Goal: Task Accomplishment & Management: Complete application form

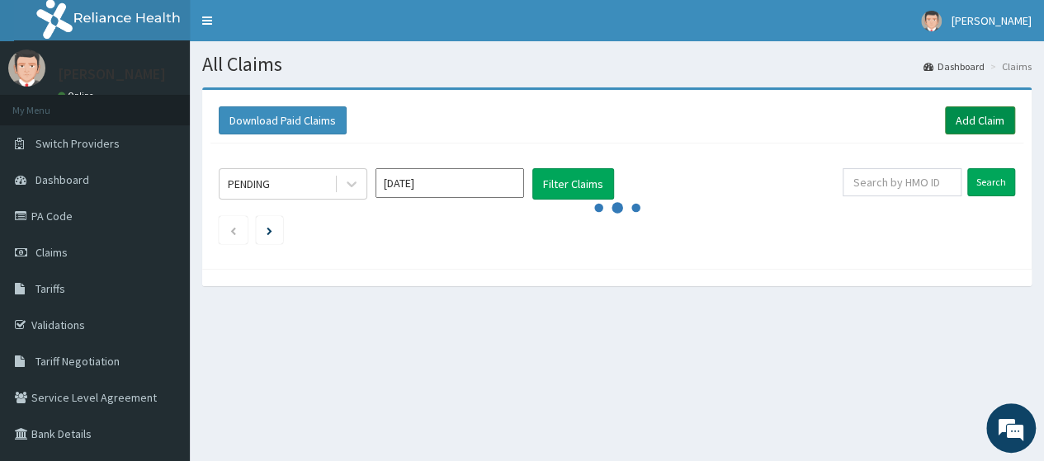
click at [998, 120] on link "Add Claim" at bounding box center [980, 120] width 70 height 28
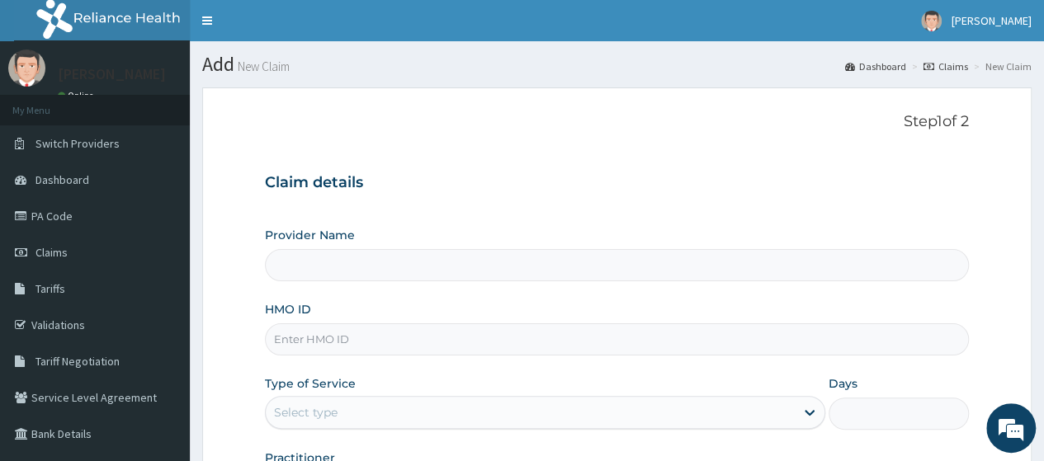
click at [360, 344] on input "HMO ID" at bounding box center [617, 339] width 704 height 32
type input "LGL"
type input "Go Fitness Gym"
type input "1"
type input "LGL/10157/A"
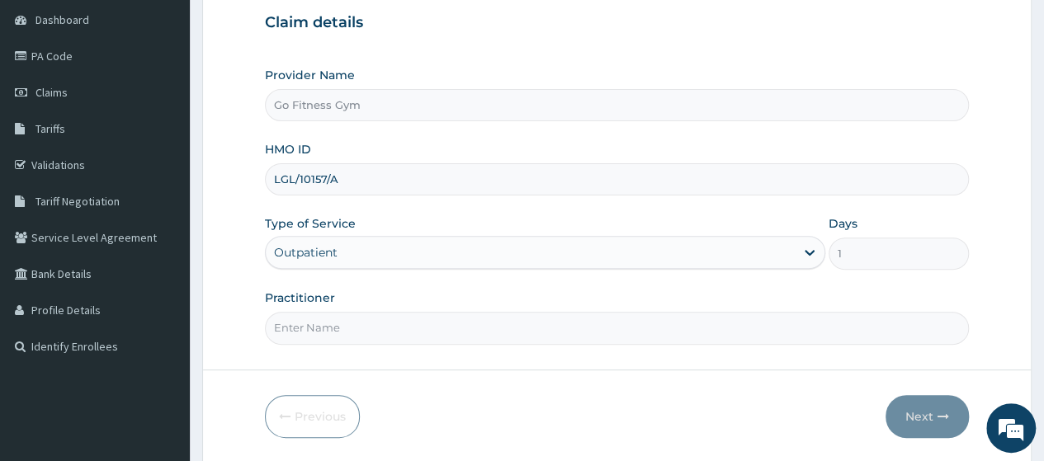
scroll to position [170, 0]
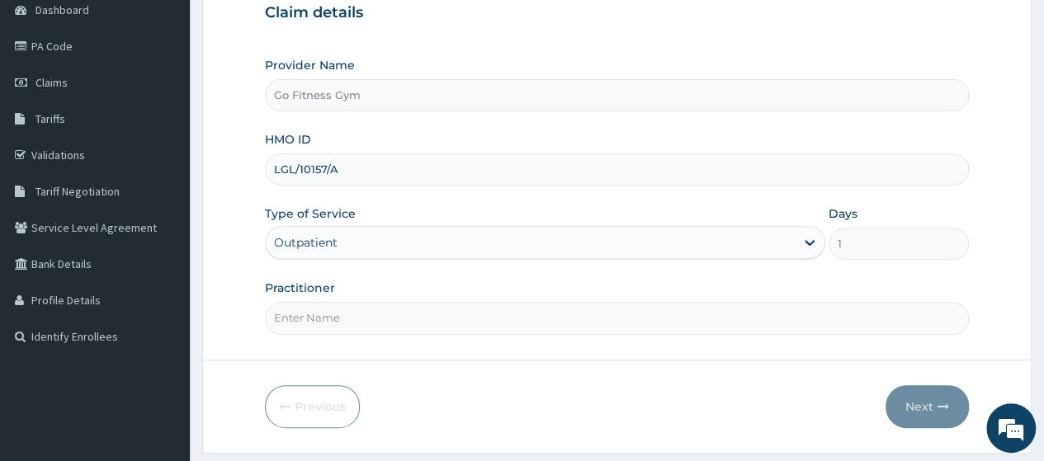
click at [437, 318] on input "Practitioner" at bounding box center [617, 318] width 704 height 32
type input "Gofitness centre"
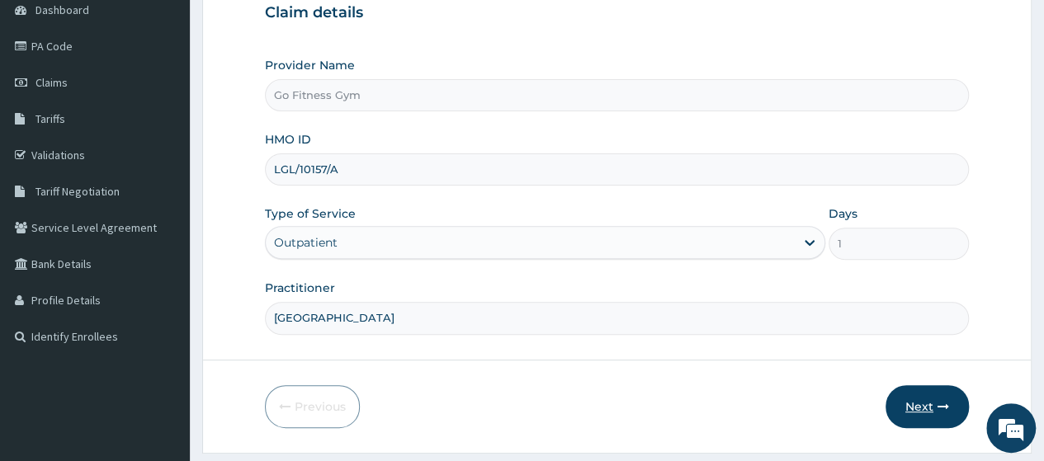
click at [904, 407] on button "Next" at bounding box center [926, 406] width 83 height 43
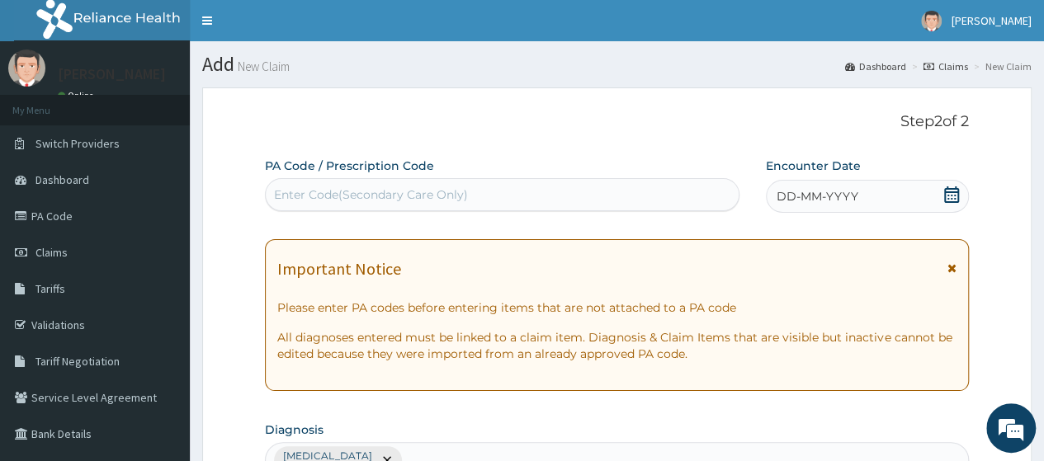
click at [451, 189] on div "Enter Code(Secondary Care Only)" at bounding box center [371, 194] width 194 height 17
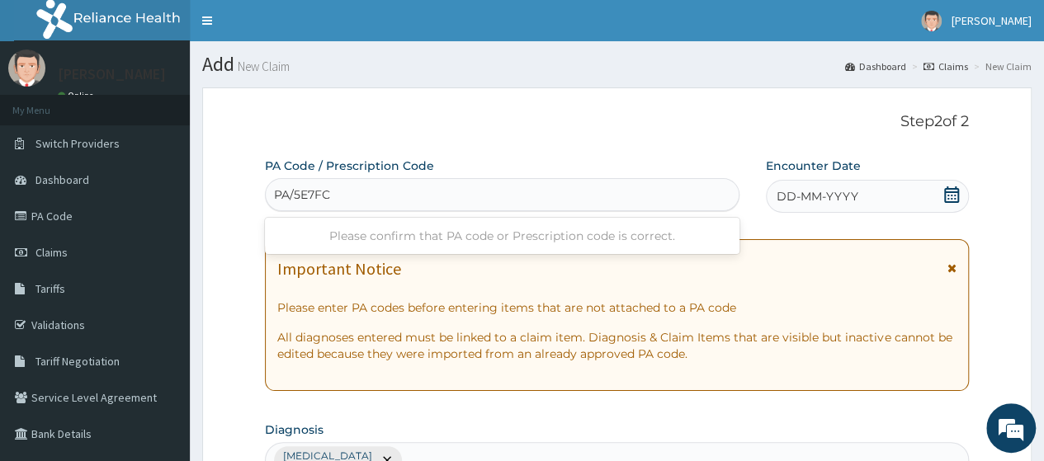
type input "PA/5E7FC1"
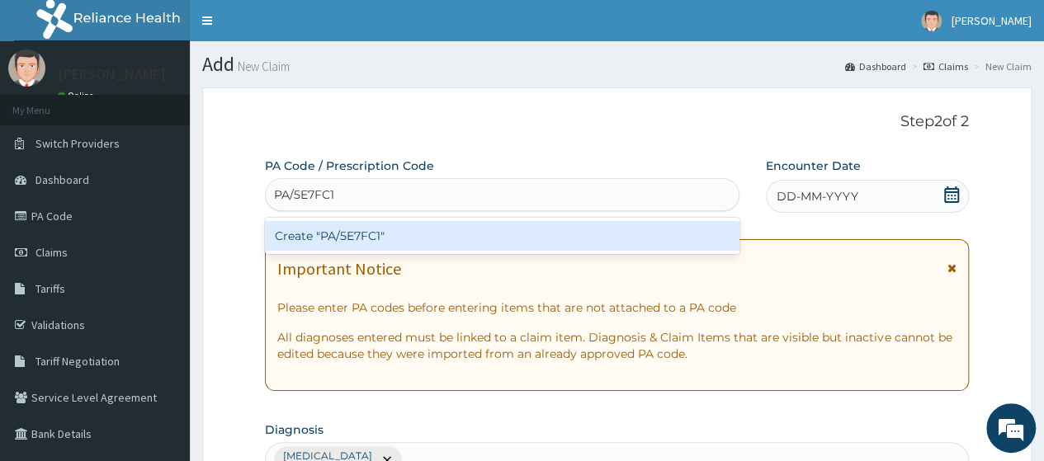
click at [488, 244] on div "Create "PA/5E7FC1"" at bounding box center [502, 236] width 474 height 30
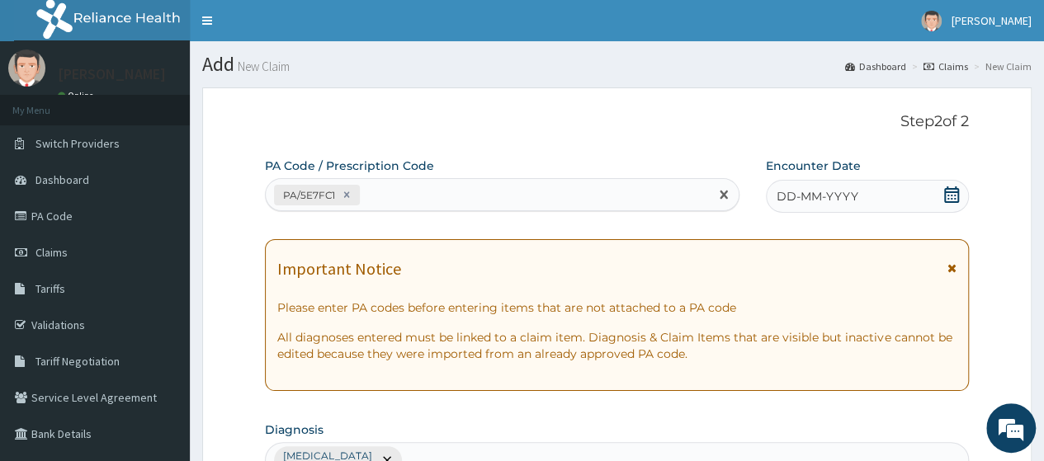
click at [951, 194] on icon at bounding box center [951, 194] width 15 height 17
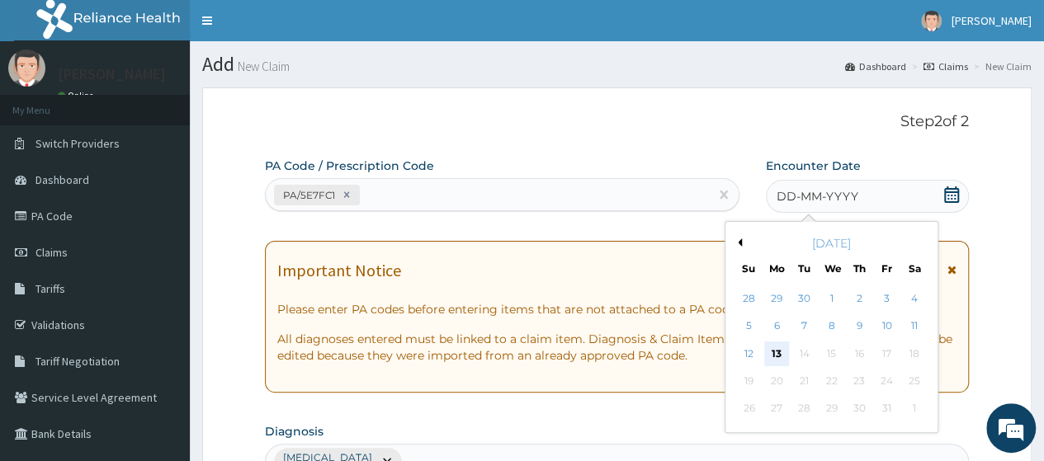
click at [777, 355] on div "13" at bounding box center [776, 354] width 25 height 25
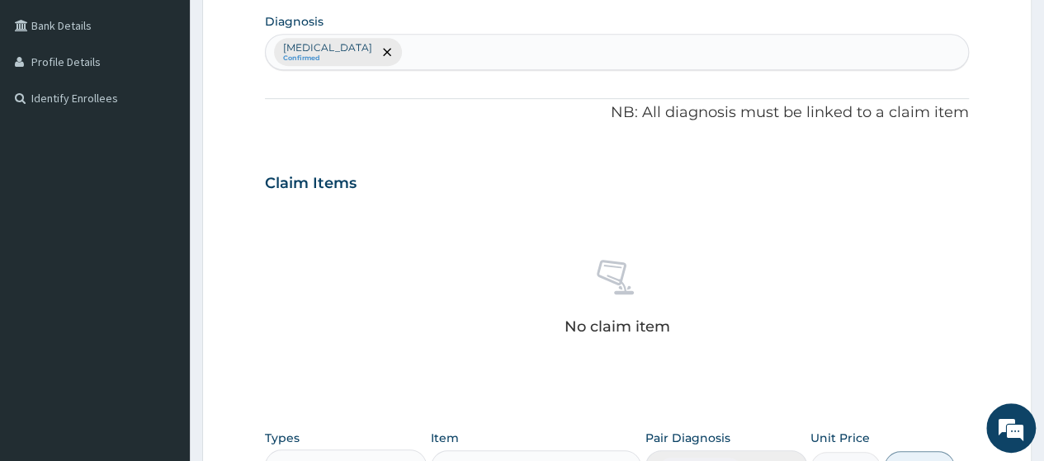
scroll to position [725, 0]
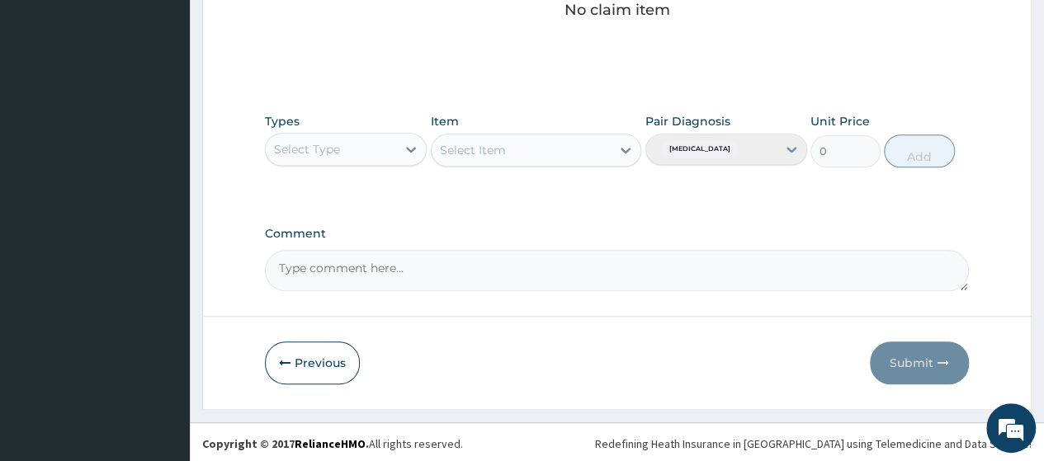
click at [368, 146] on div "Select Type" at bounding box center [331, 149] width 130 height 26
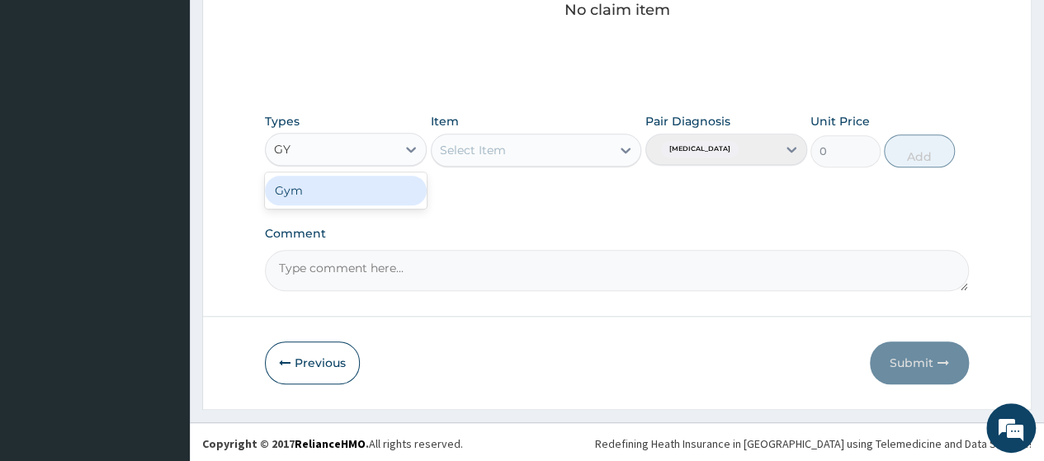
type input "GYM"
click at [383, 186] on div "Gym" at bounding box center [346, 191] width 162 height 30
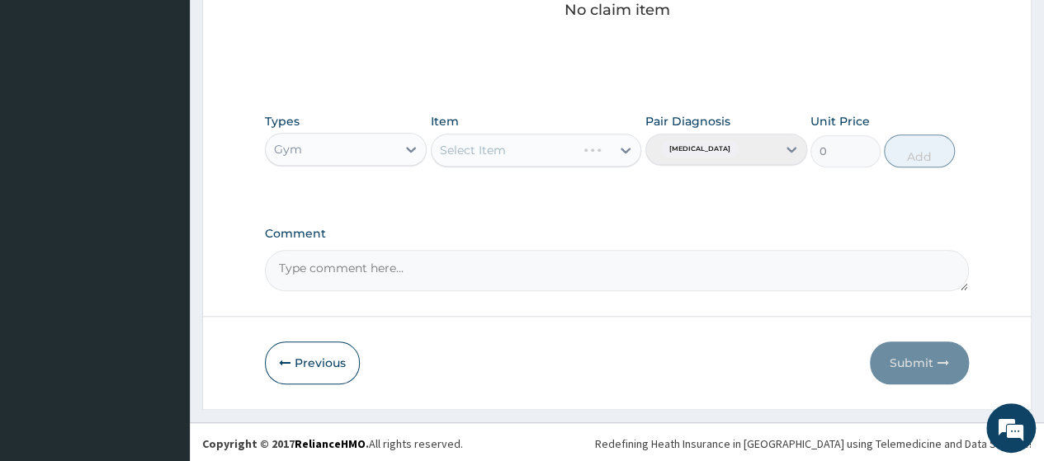
click at [496, 151] on div "Select Item" at bounding box center [536, 150] width 211 height 33
click at [553, 155] on div "Select Item" at bounding box center [504, 150] width 145 height 26
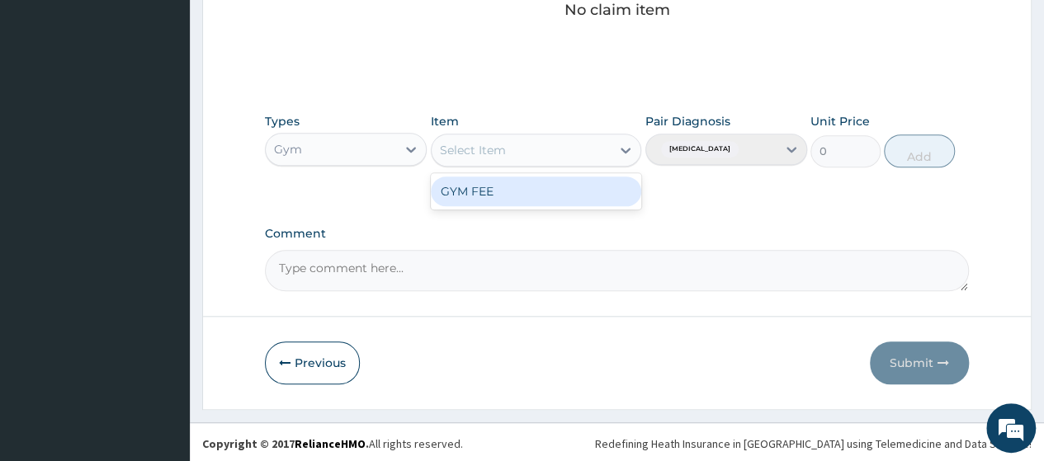
click at [545, 194] on div "GYM FEE" at bounding box center [536, 192] width 211 height 30
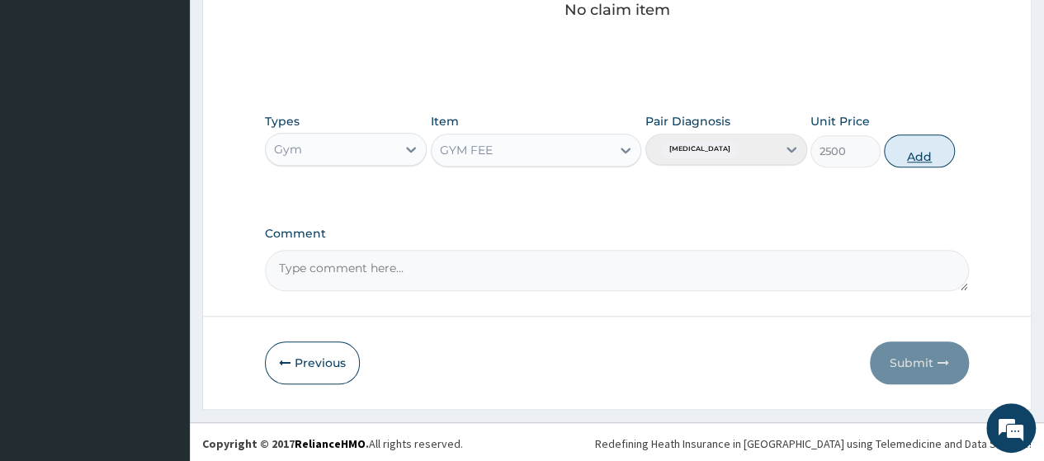
click at [909, 163] on button "Add" at bounding box center [919, 150] width 70 height 33
type input "0"
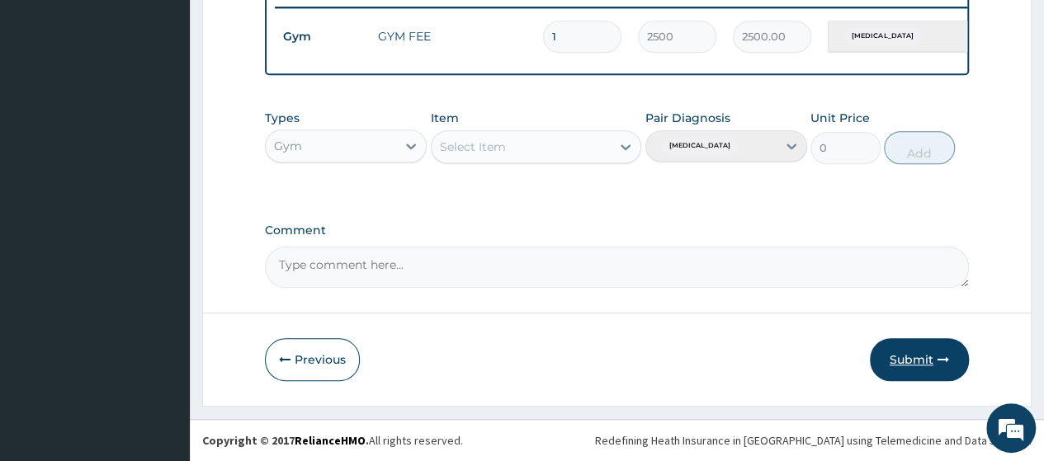
click at [889, 351] on button "Submit" at bounding box center [919, 359] width 99 height 43
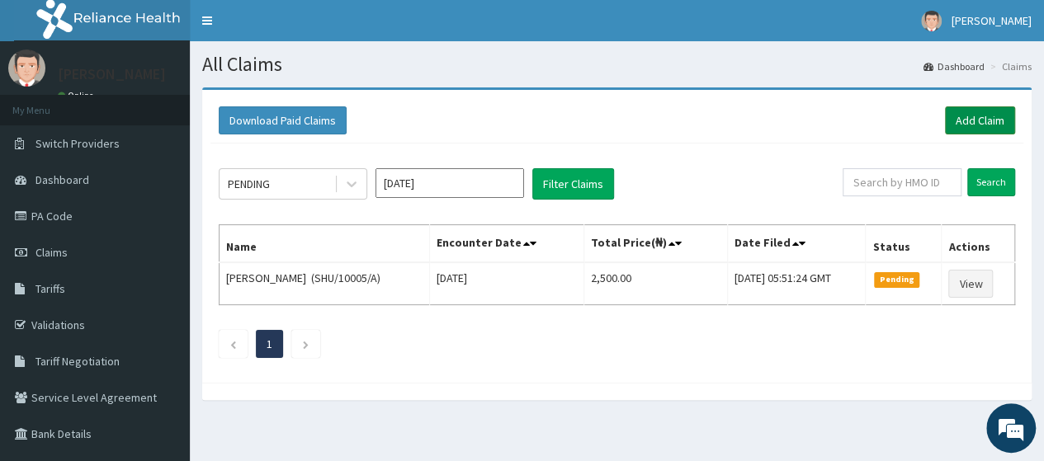
click at [973, 115] on link "Add Claim" at bounding box center [980, 120] width 70 height 28
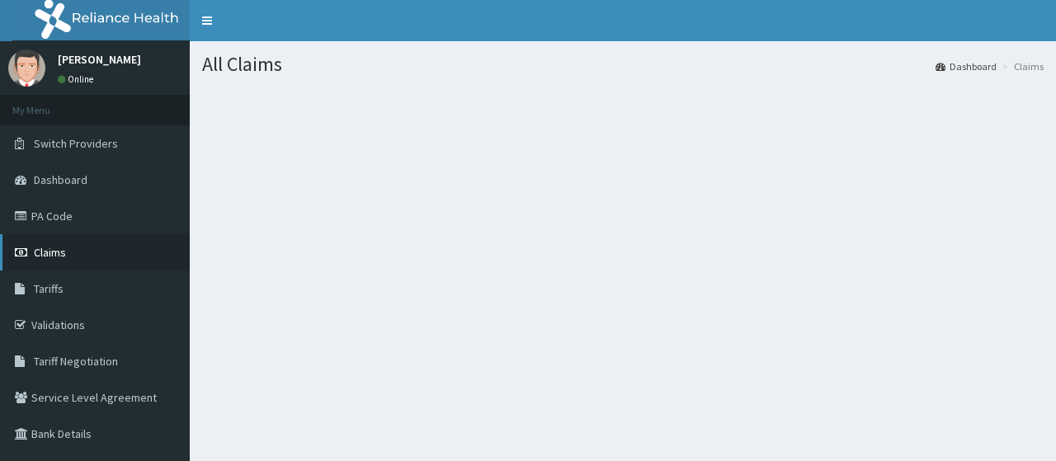
click at [83, 264] on link "Claims" at bounding box center [95, 252] width 190 height 36
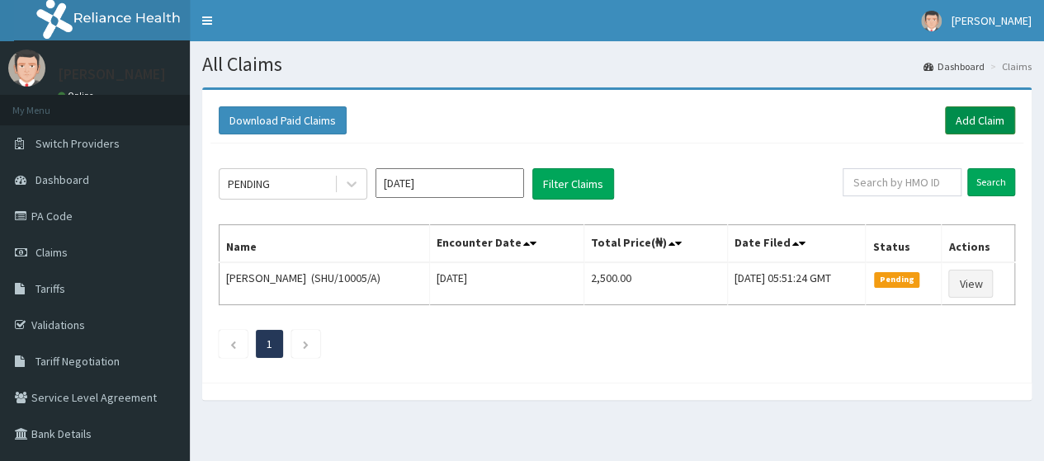
click at [981, 130] on link "Add Claim" at bounding box center [980, 120] width 70 height 28
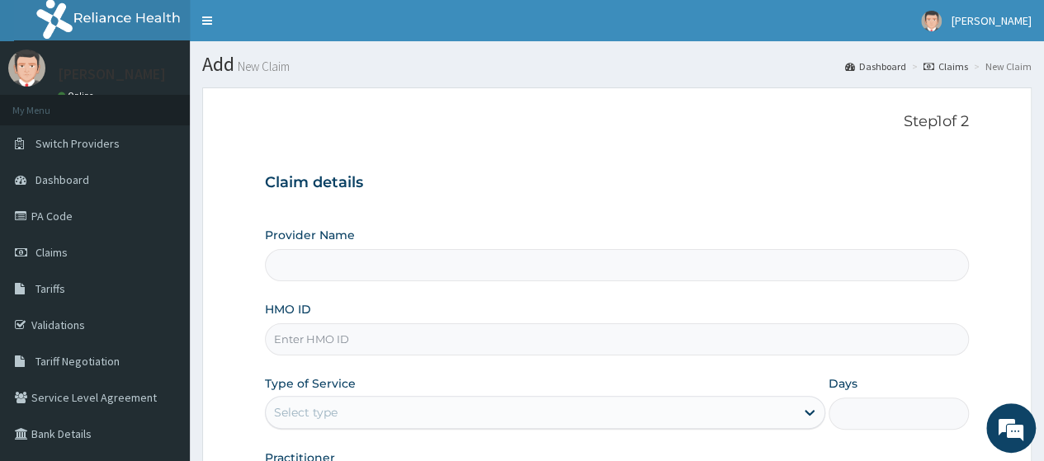
click at [430, 341] on input "HMO ID" at bounding box center [617, 339] width 704 height 32
type input "PGL/10214/A"
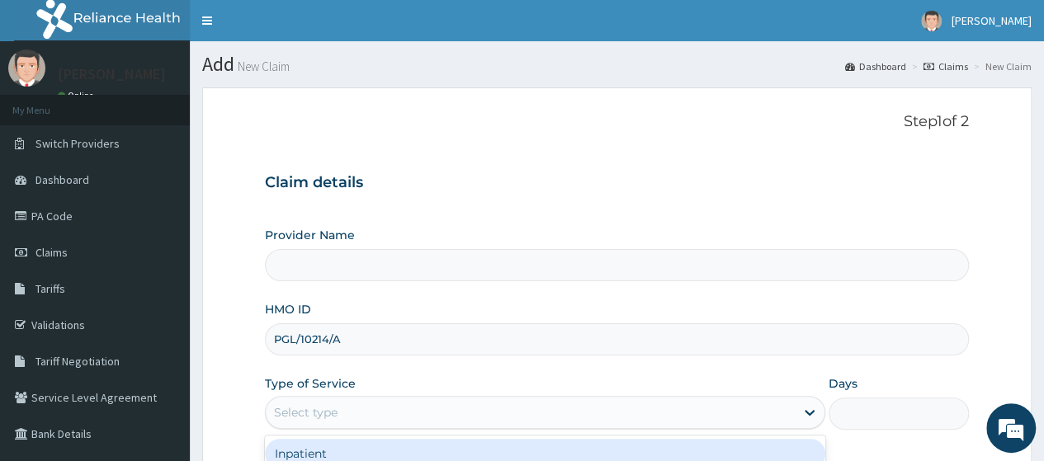
click at [446, 403] on div "Select type" at bounding box center [530, 412] width 529 height 26
type input "Go Fitness Gym"
type input "1"
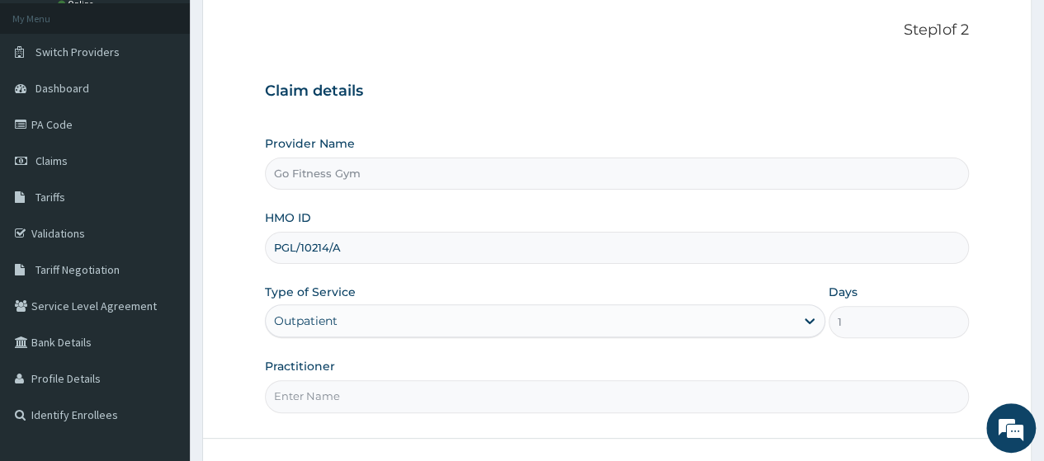
scroll to position [91, 0]
click at [666, 397] on input "Practitioner" at bounding box center [617, 397] width 704 height 32
type input "[GEOGRAPHIC_DATA]"
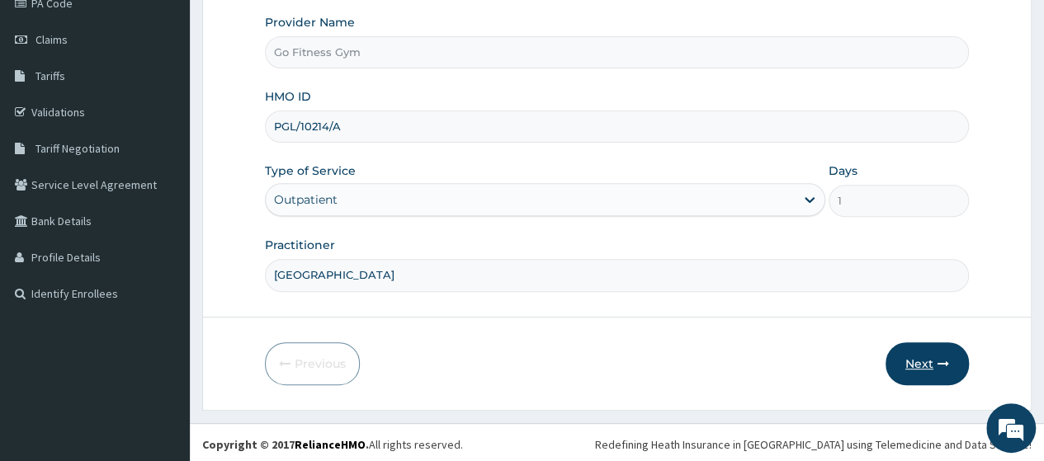
click at [915, 360] on button "Next" at bounding box center [926, 363] width 83 height 43
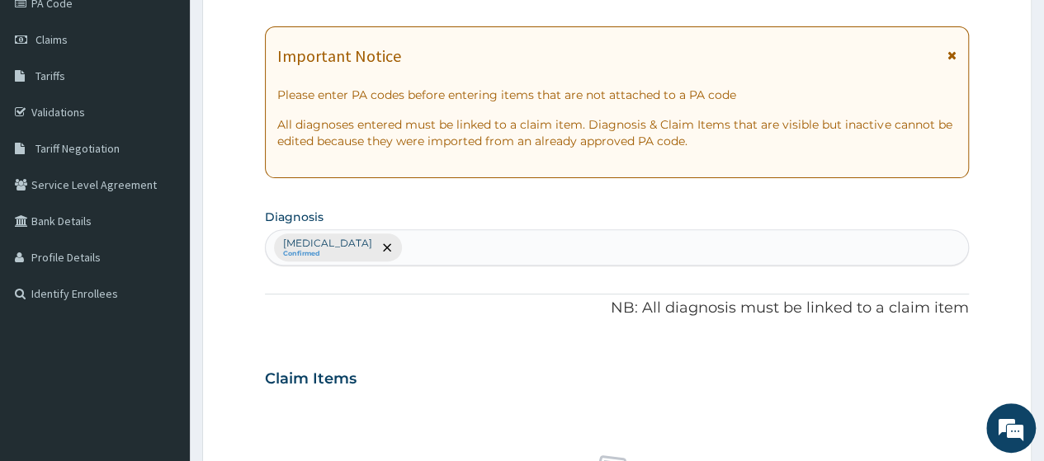
scroll to position [0, 0]
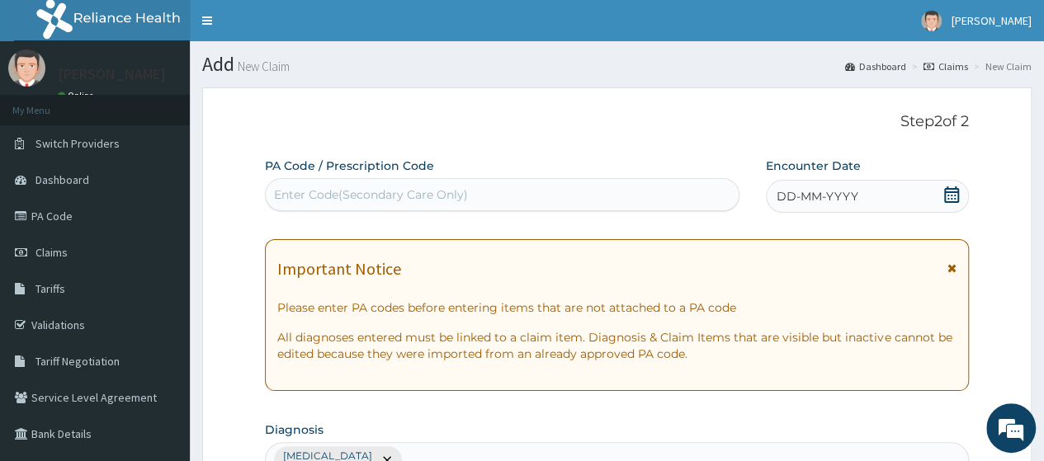
click at [512, 186] on div "Enter Code(Secondary Care Only)" at bounding box center [502, 195] width 472 height 26
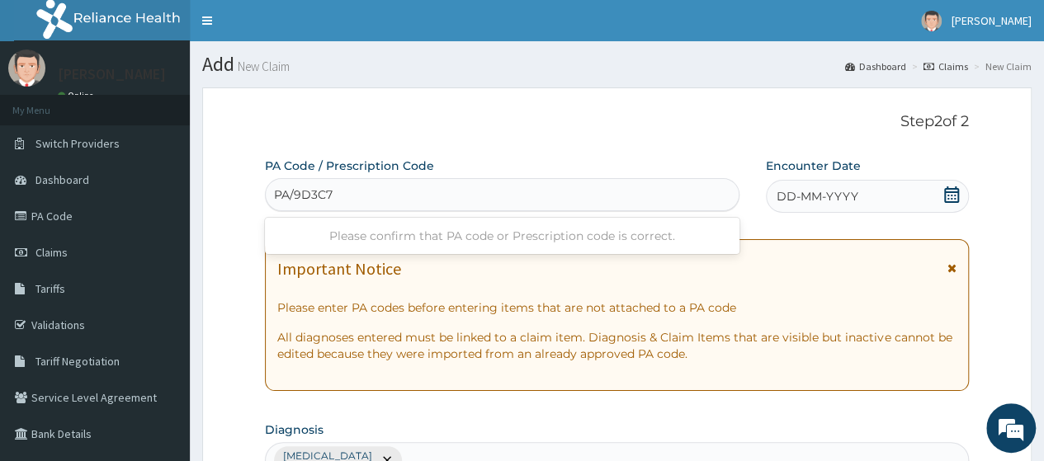
type input "PA/9D3C7F"
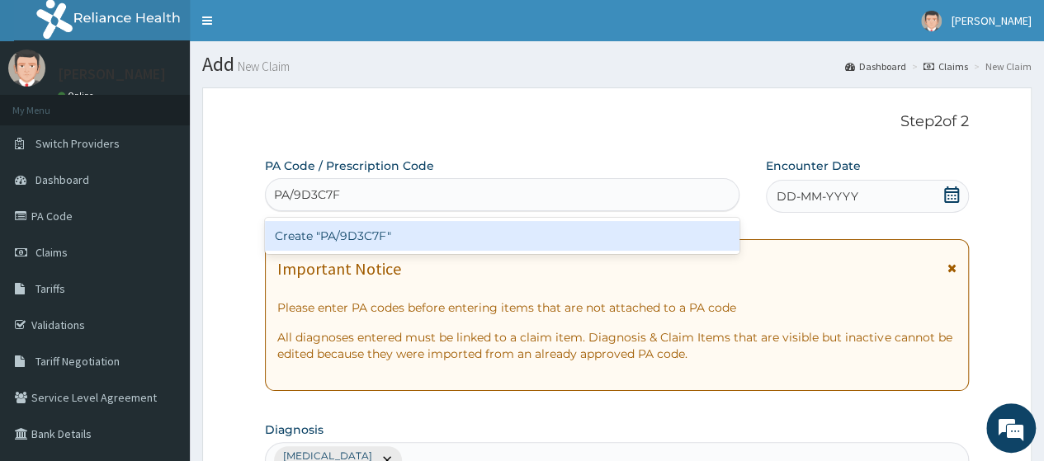
click at [436, 229] on div "Create "PA/9D3C7F"" at bounding box center [502, 236] width 474 height 30
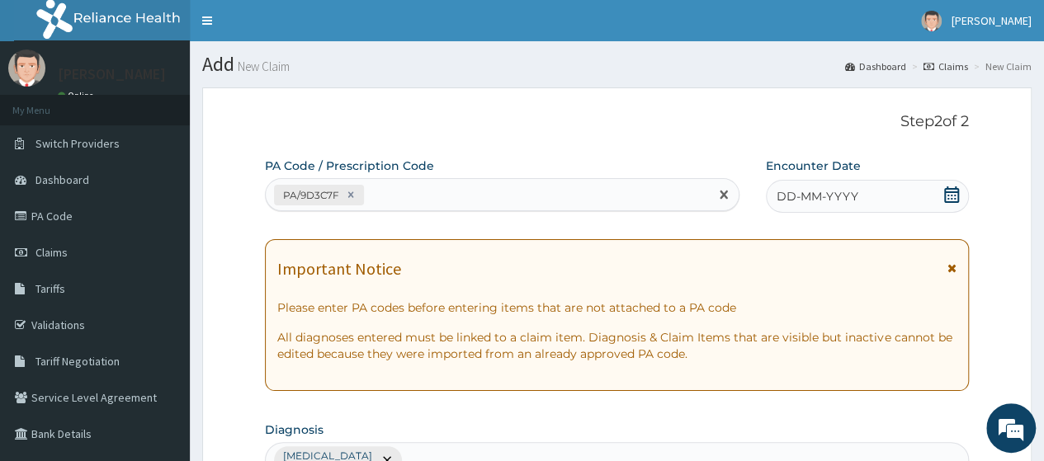
click at [951, 198] on icon at bounding box center [951, 194] width 17 height 17
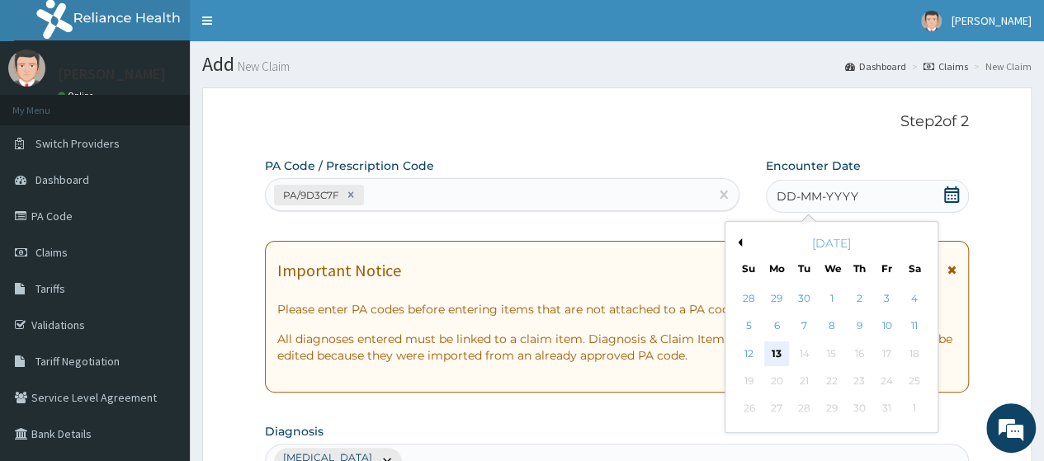
click at [775, 354] on div "13" at bounding box center [776, 354] width 25 height 25
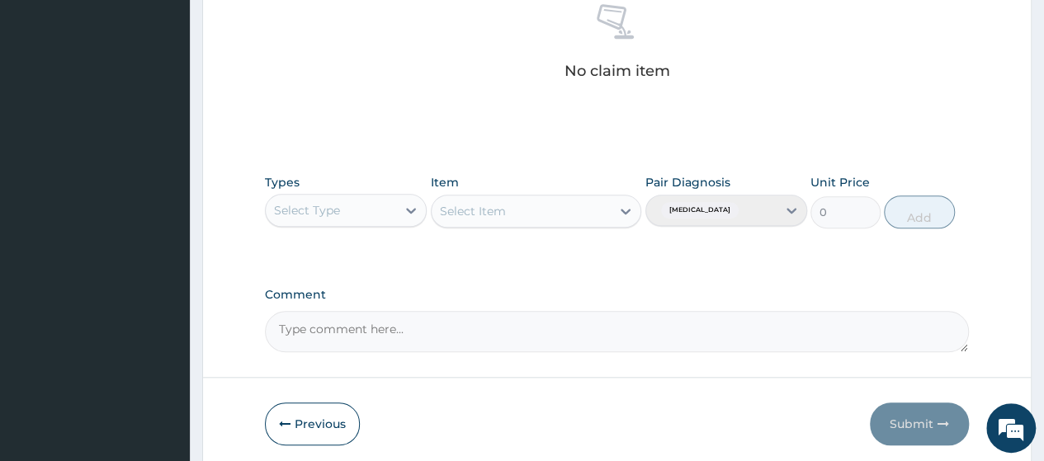
scroll to position [719, 0]
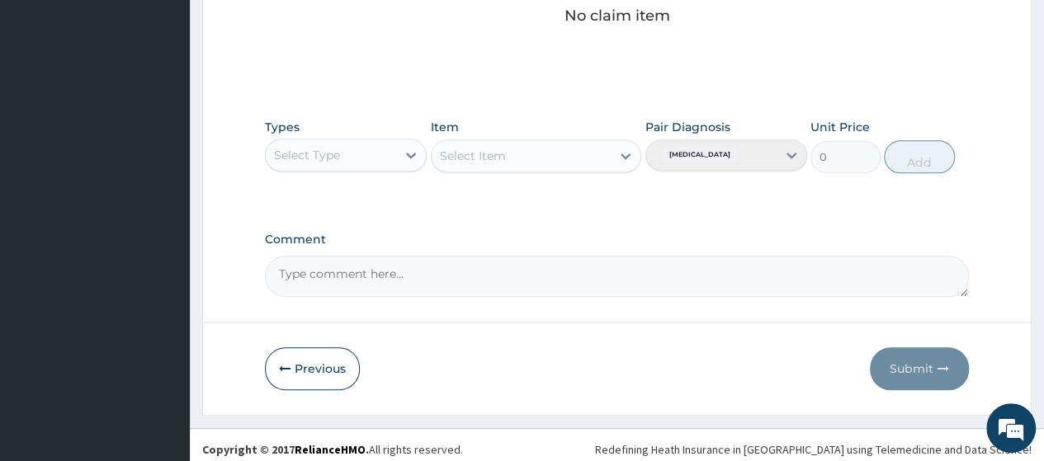
click at [371, 159] on div "Select Type" at bounding box center [331, 155] width 130 height 26
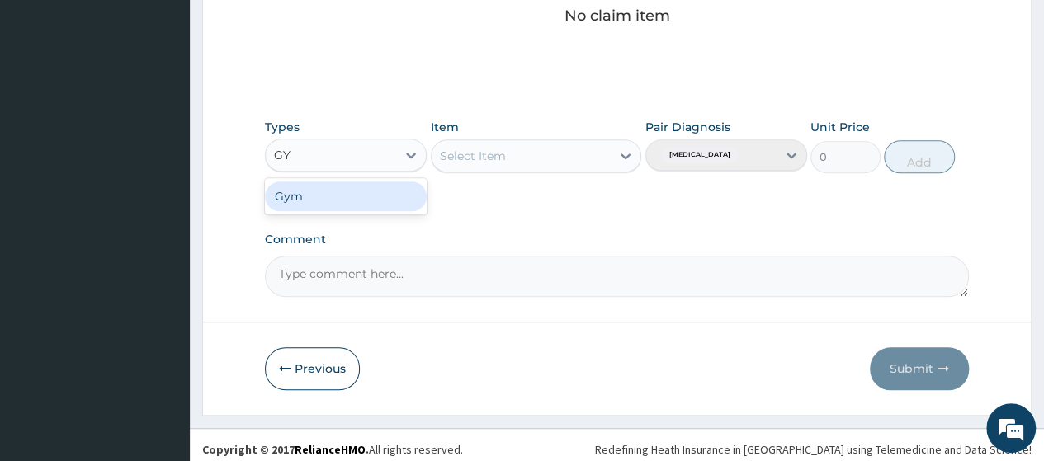
type input "GYM"
click at [376, 207] on div "Gym" at bounding box center [346, 197] width 162 height 30
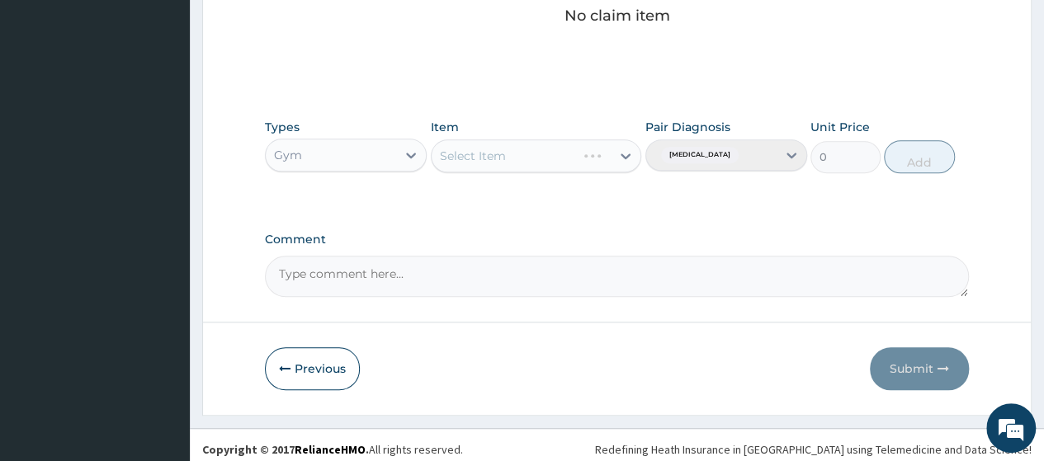
click at [514, 149] on div "Select Item" at bounding box center [536, 155] width 211 height 33
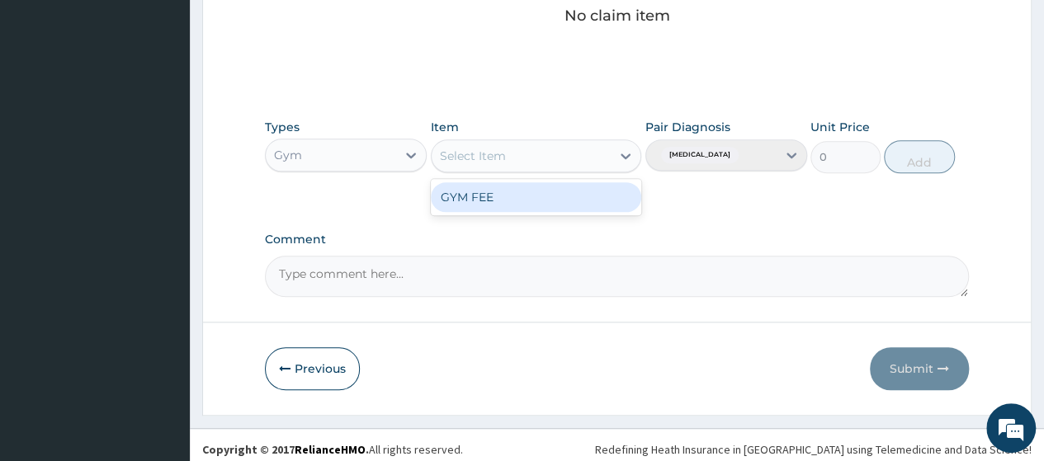
click at [514, 149] on div "Select Item" at bounding box center [522, 156] width 180 height 26
click at [520, 185] on div "GYM FEE" at bounding box center [536, 197] width 211 height 30
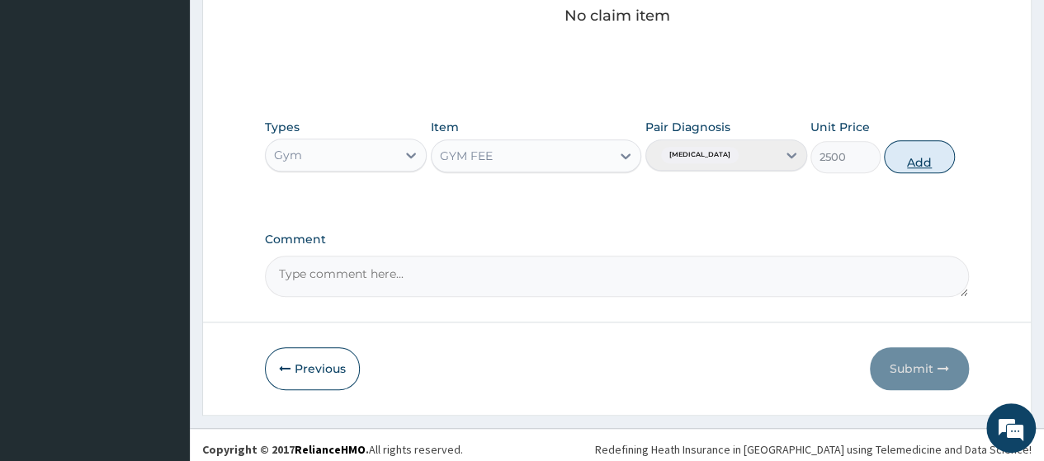
click at [907, 152] on button "Add" at bounding box center [919, 156] width 70 height 33
type input "0"
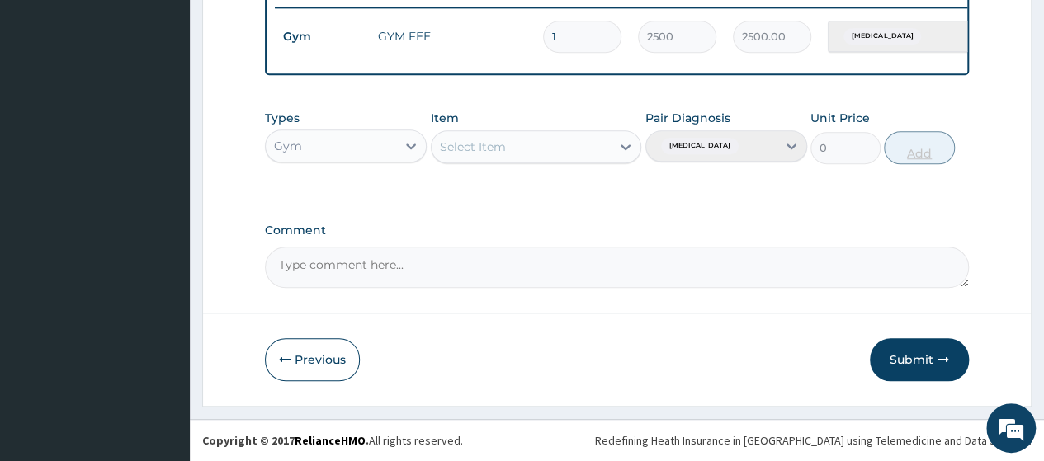
scroll to position [660, 0]
click at [916, 354] on button "Submit" at bounding box center [919, 359] width 99 height 43
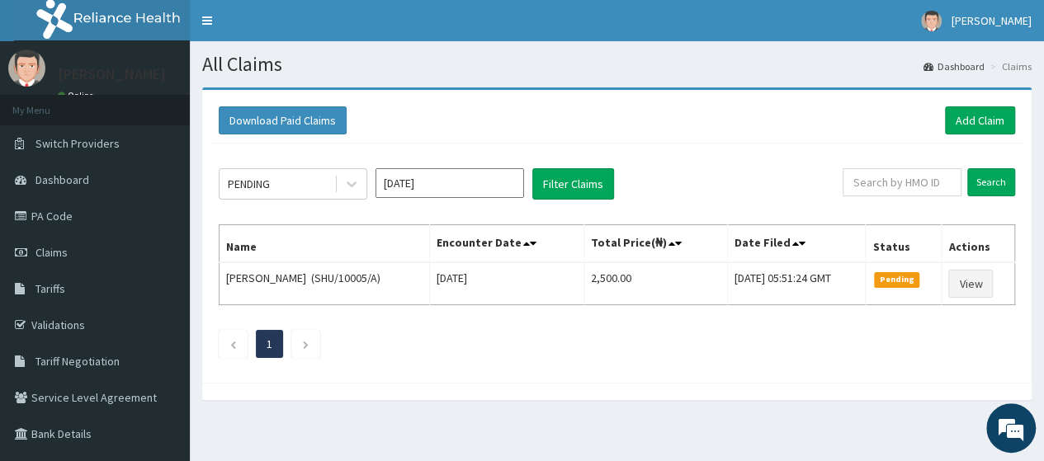
click at [916, 354] on ul "1" at bounding box center [617, 344] width 796 height 28
click at [979, 120] on link "Add Claim" at bounding box center [980, 120] width 70 height 28
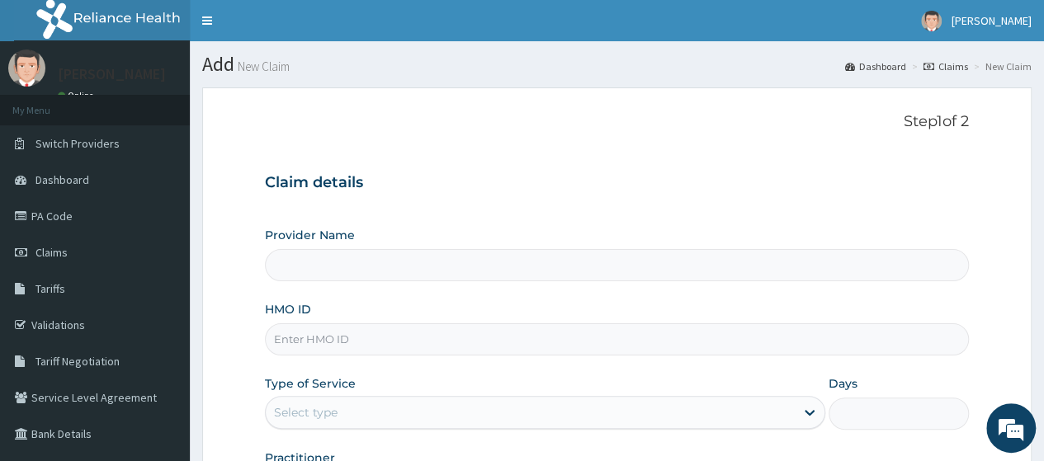
type input "Go Fitness Gym"
type input "1"
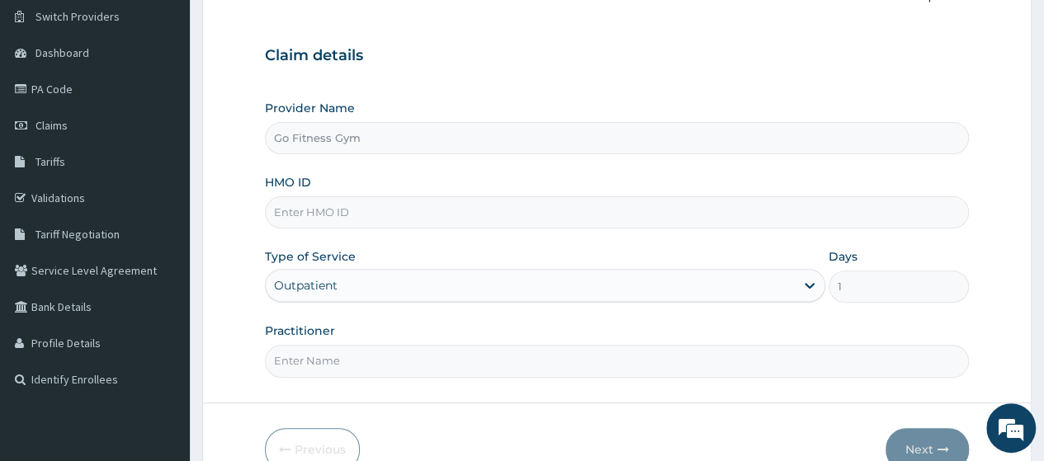
scroll to position [124, 0]
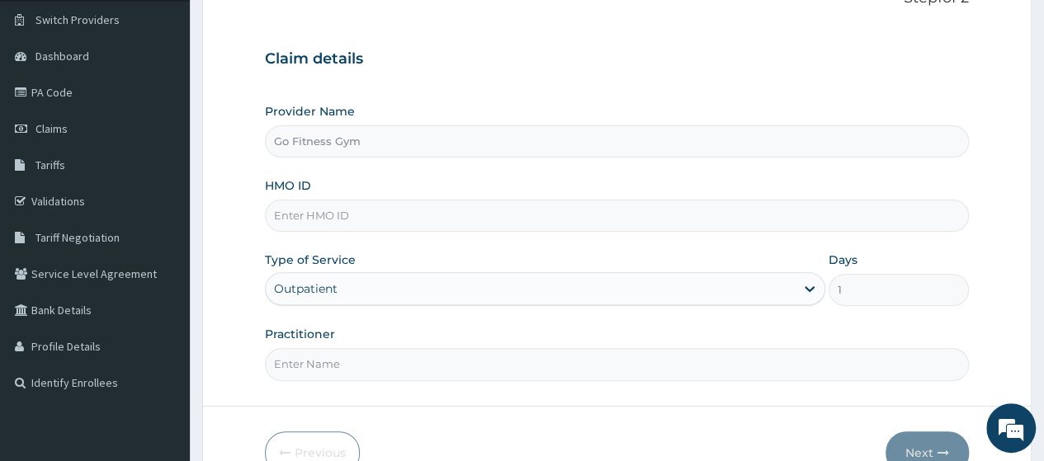
click at [464, 210] on input "HMO ID" at bounding box center [617, 216] width 704 height 32
type input "WOS/100018/A"
click at [387, 355] on input "Practitioner" at bounding box center [617, 364] width 704 height 32
type input "[GEOGRAPHIC_DATA]"
click at [938, 447] on icon "button" at bounding box center [943, 453] width 12 height 12
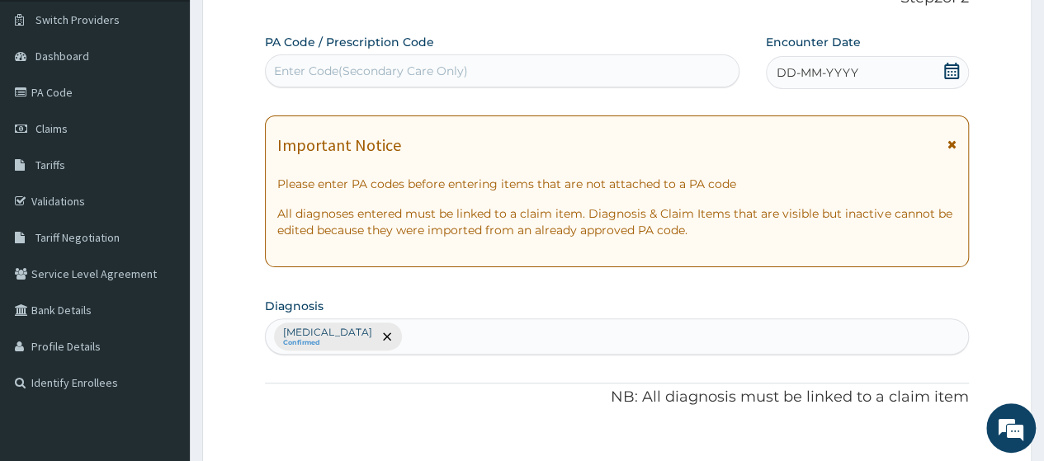
click at [523, 81] on div "Enter Code(Secondary Care Only)" at bounding box center [502, 71] width 472 height 26
type input "PA/673DA9"
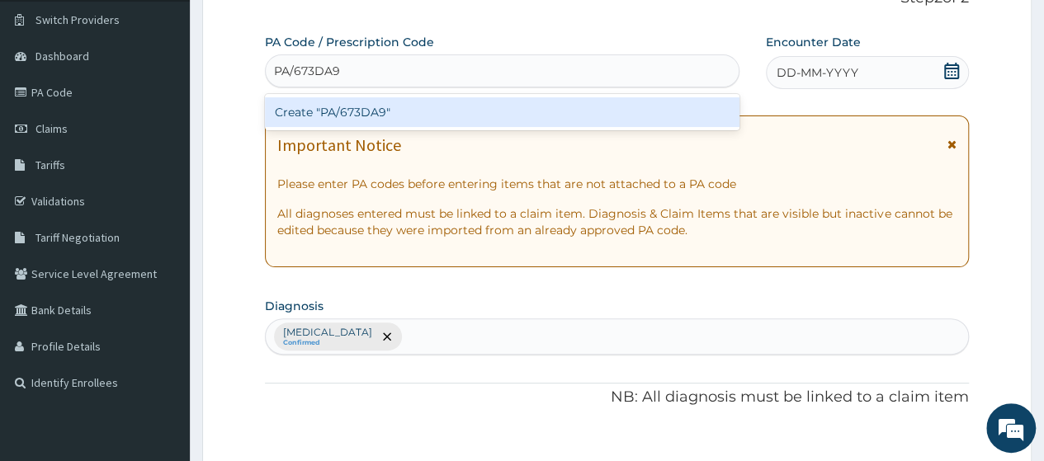
click at [508, 106] on div "Create "PA/673DA9"" at bounding box center [502, 112] width 474 height 30
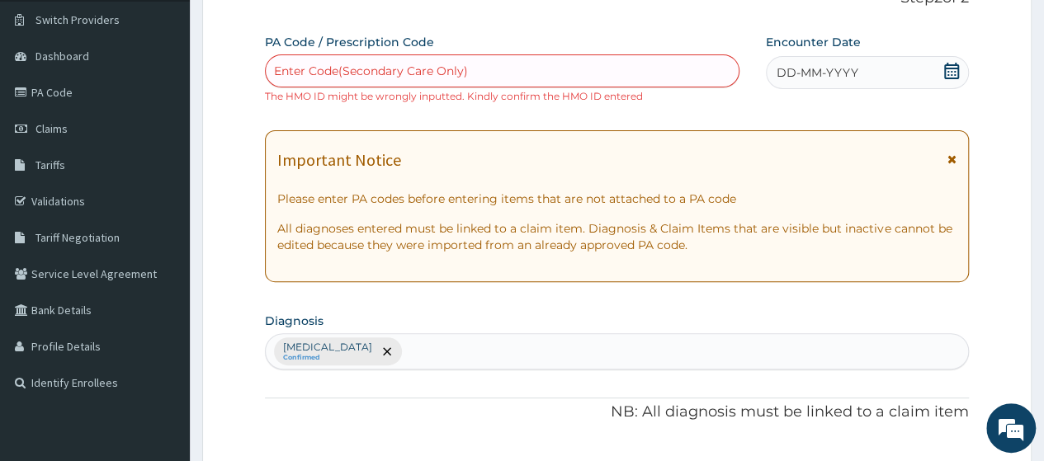
click at [955, 72] on icon at bounding box center [951, 71] width 17 height 17
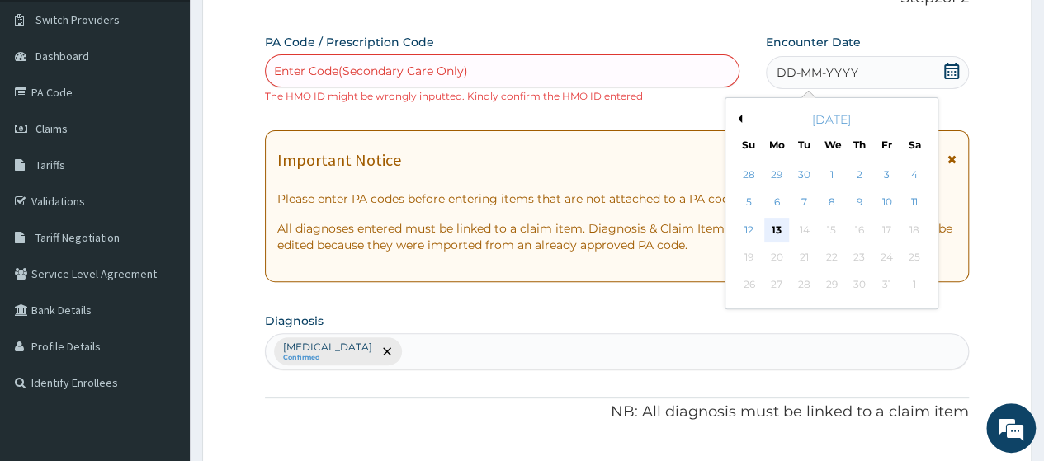
click at [784, 222] on div "13" at bounding box center [776, 230] width 25 height 25
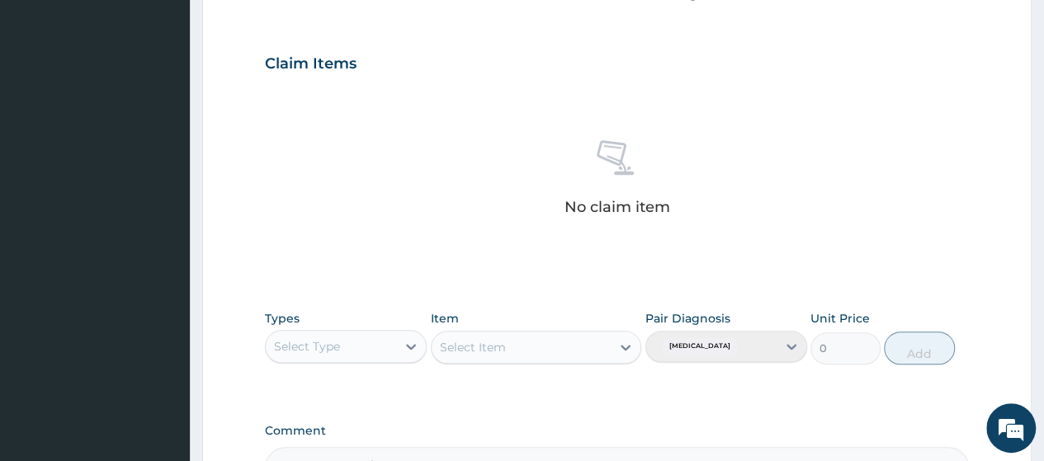
scroll to position [589, 0]
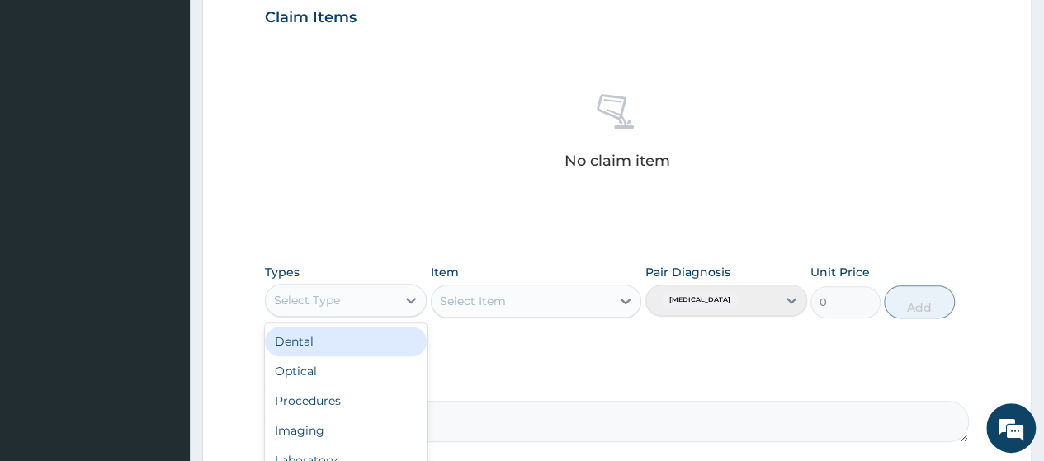
click at [310, 307] on div "Select Type" at bounding box center [331, 300] width 130 height 26
type input "GYM"
click at [340, 342] on div "Gym" at bounding box center [346, 342] width 162 height 30
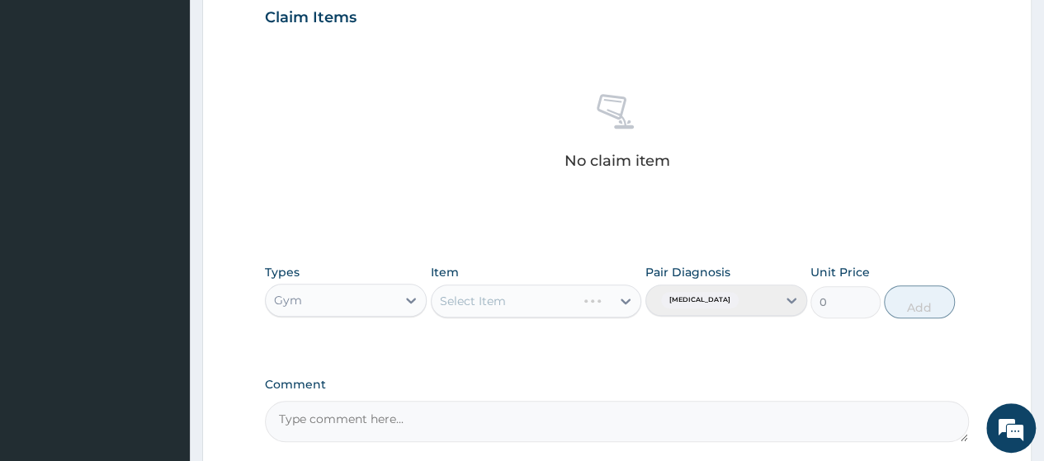
click at [515, 304] on div "Select Item" at bounding box center [536, 301] width 211 height 33
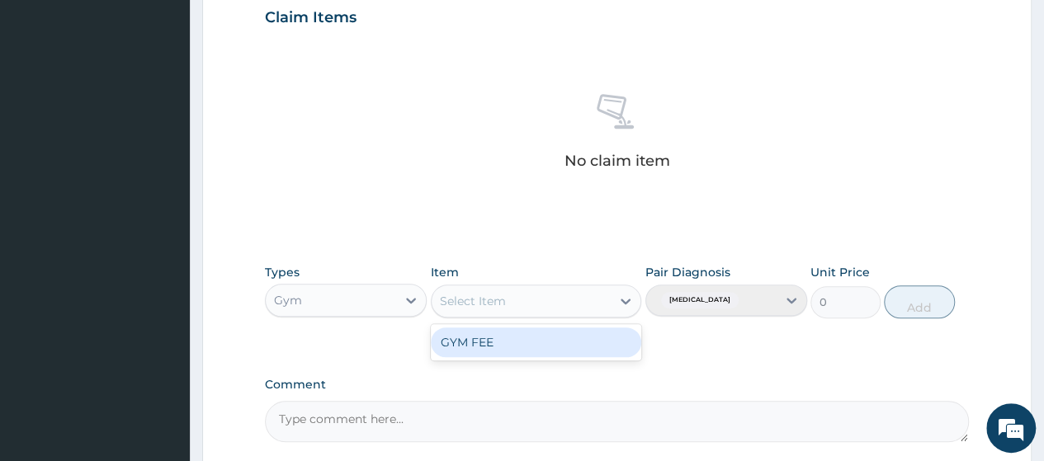
click at [515, 304] on div "Select Item" at bounding box center [522, 301] width 180 height 26
click at [526, 347] on div "GYM FEE" at bounding box center [536, 343] width 211 height 30
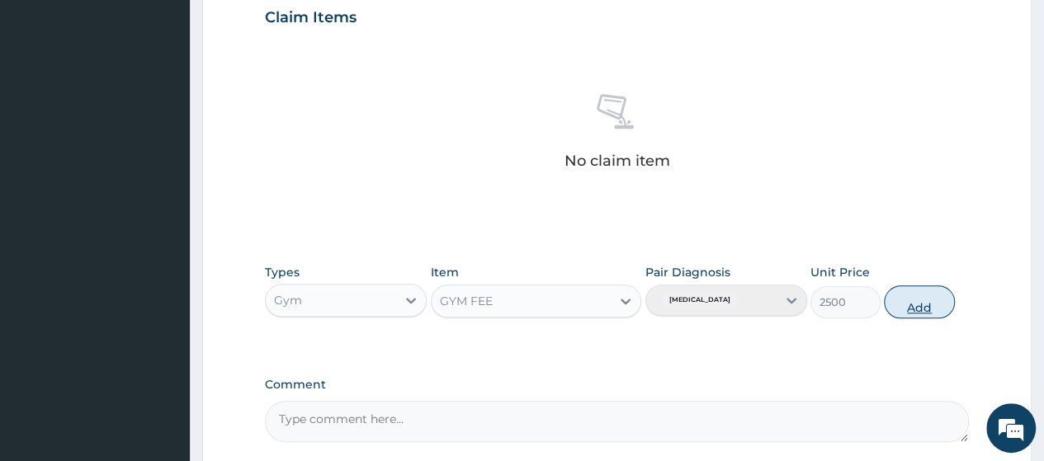
click at [920, 300] on button "Add" at bounding box center [919, 301] width 70 height 33
type input "0"
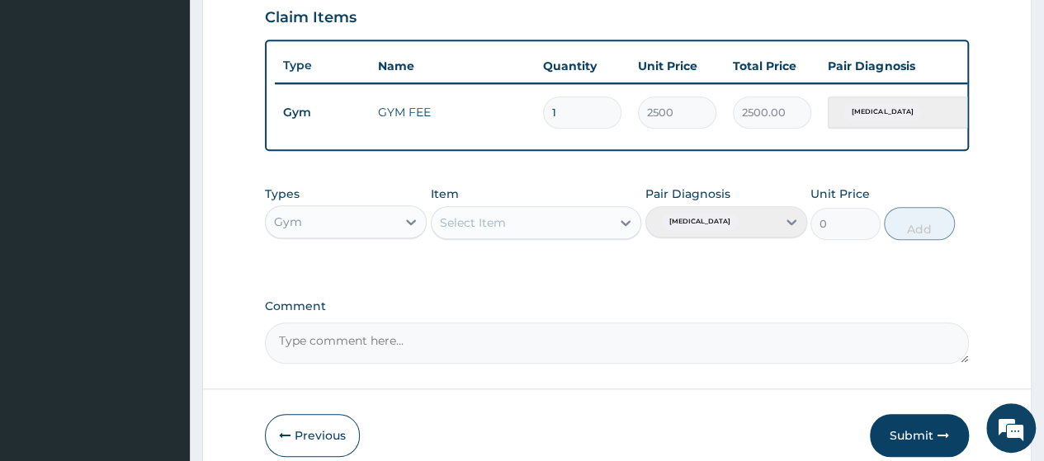
scroll to position [675, 0]
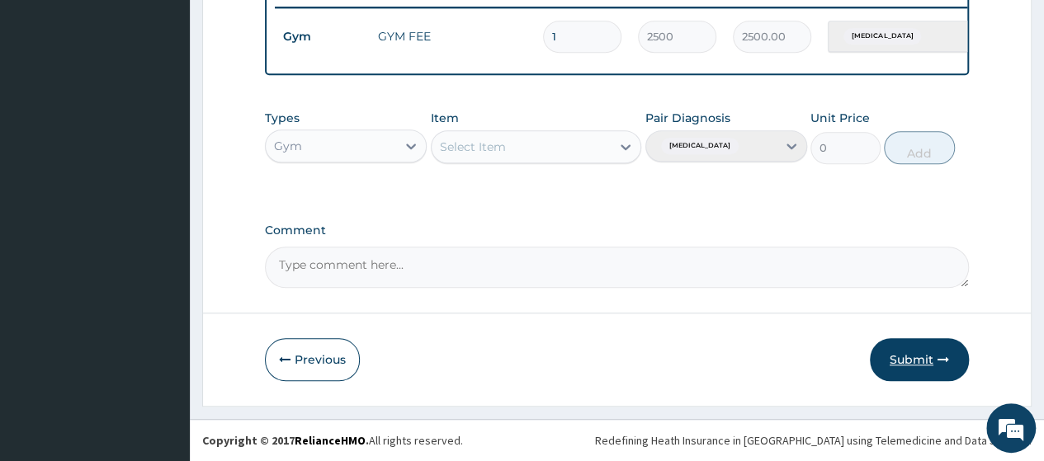
click at [893, 350] on button "Submit" at bounding box center [919, 359] width 99 height 43
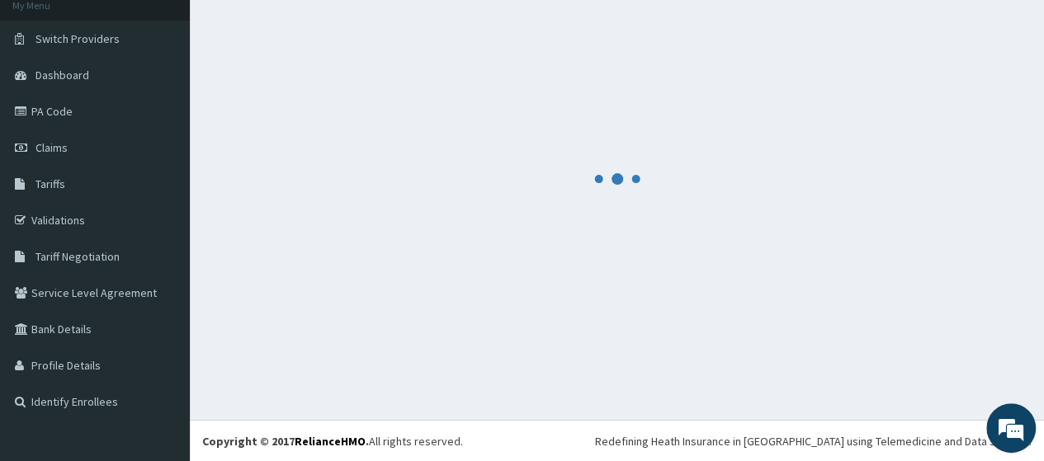
scroll to position [660, 0]
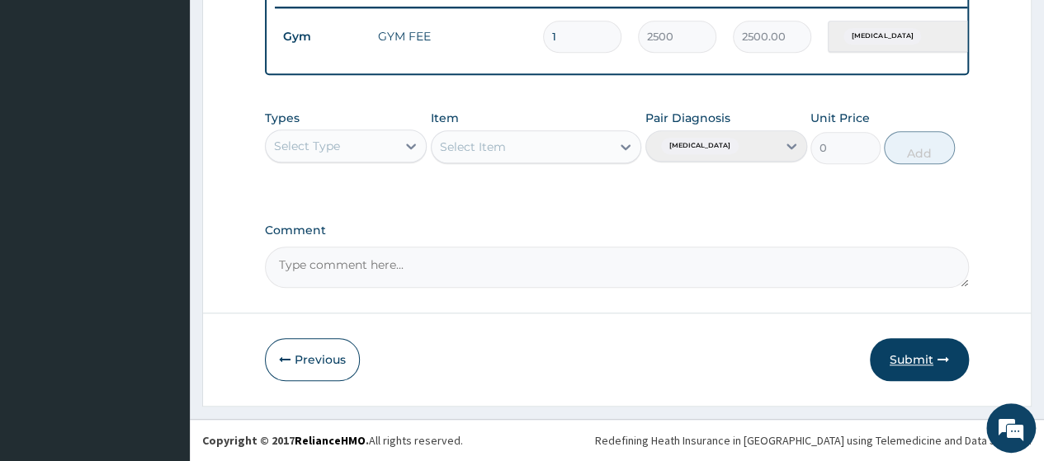
click at [942, 375] on button "Submit" at bounding box center [919, 359] width 99 height 43
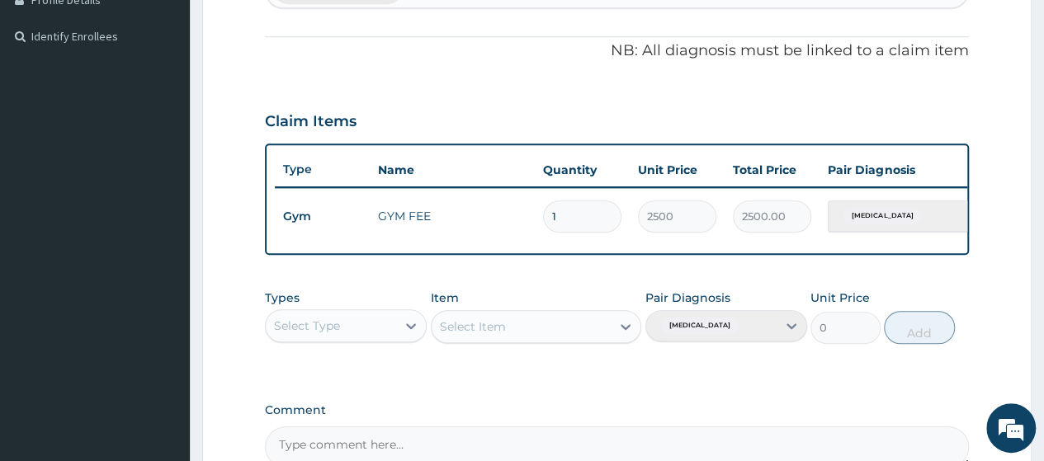
scroll to position [559, 0]
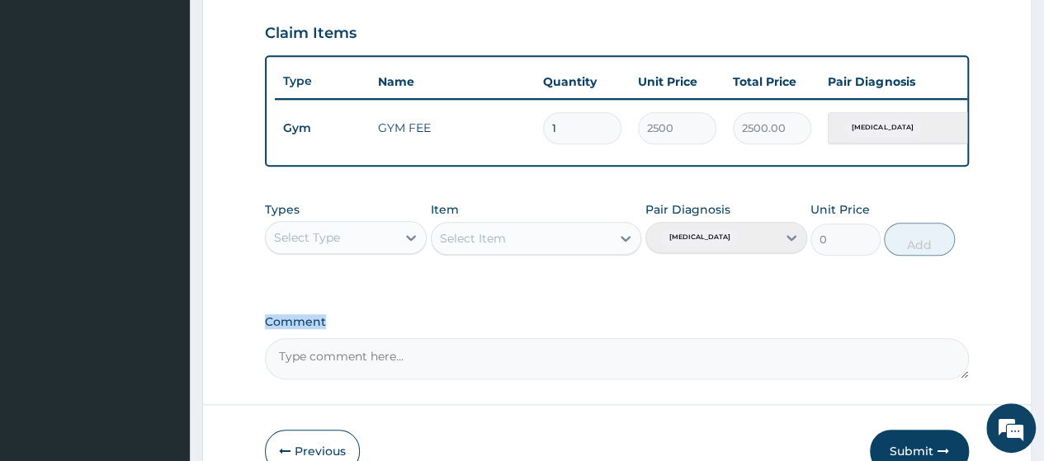
drag, startPoint x: 1041, startPoint y: 301, endPoint x: 1054, endPoint y: 315, distance: 18.7
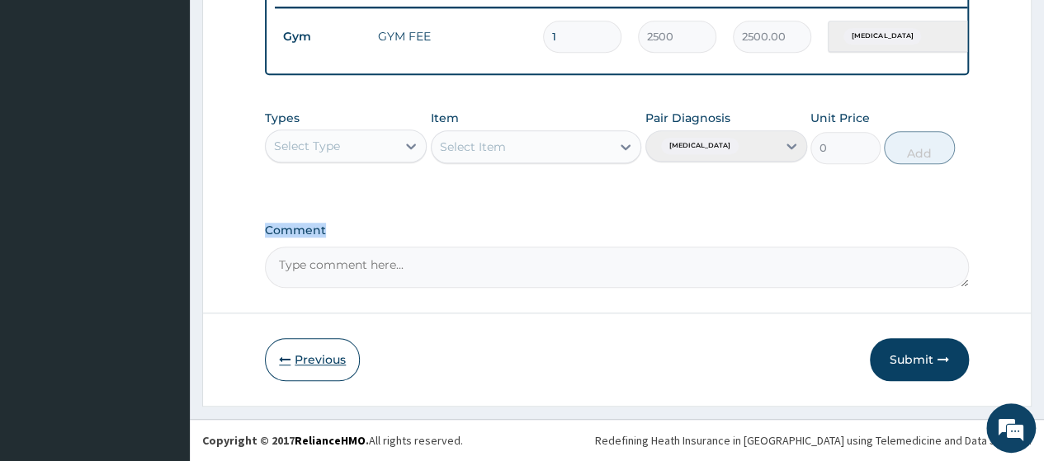
click at [327, 351] on button "Previous" at bounding box center [312, 359] width 95 height 43
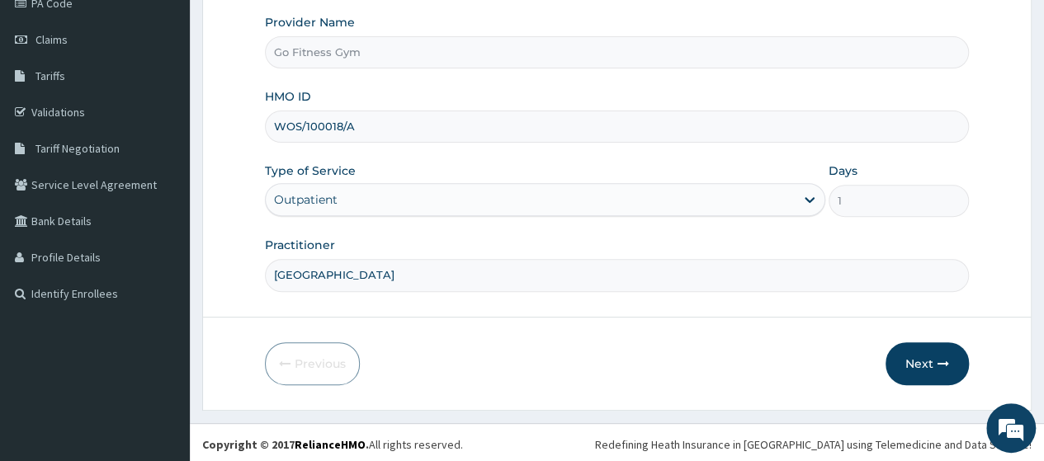
scroll to position [0, 0]
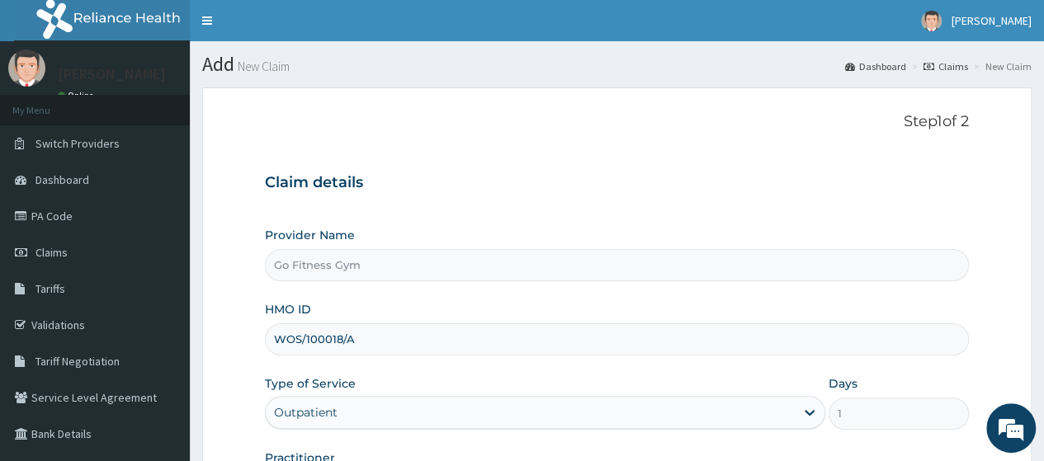
click at [370, 341] on input "WOS/100018/A" at bounding box center [617, 339] width 704 height 32
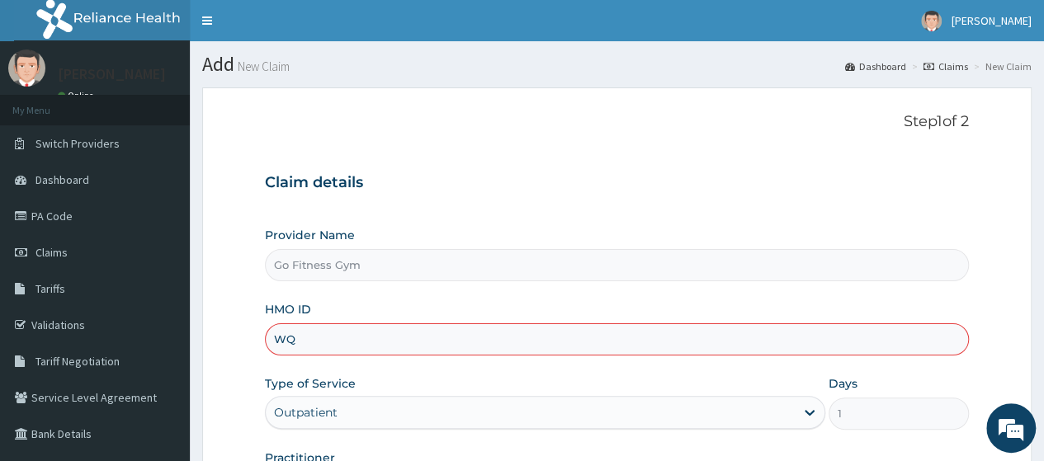
type input "WQ"
